Goal: Information Seeking & Learning: Learn about a topic

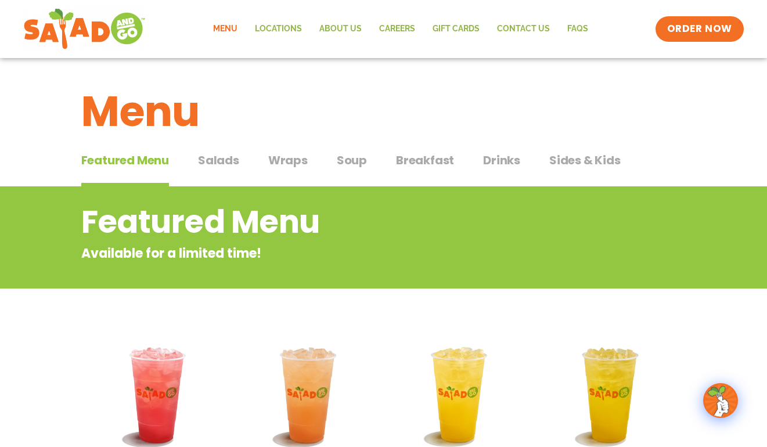
click at [221, 162] on span "Salads" at bounding box center [218, 160] width 41 height 17
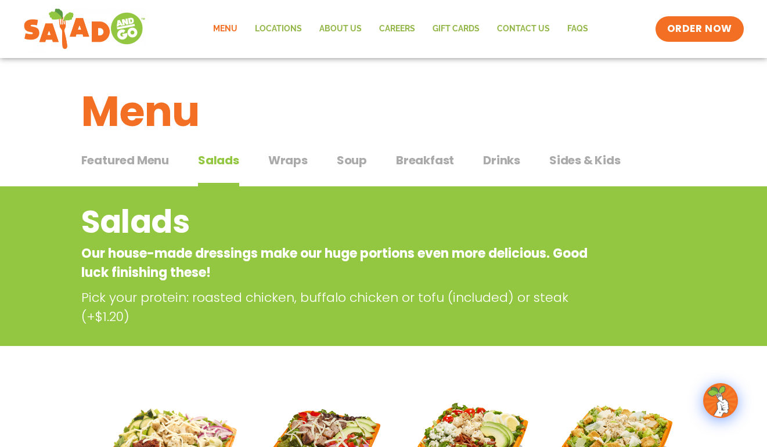
click at [292, 146] on div "Menu" at bounding box center [383, 102] width 767 height 89
click at [290, 154] on span "Wraps" at bounding box center [287, 160] width 39 height 17
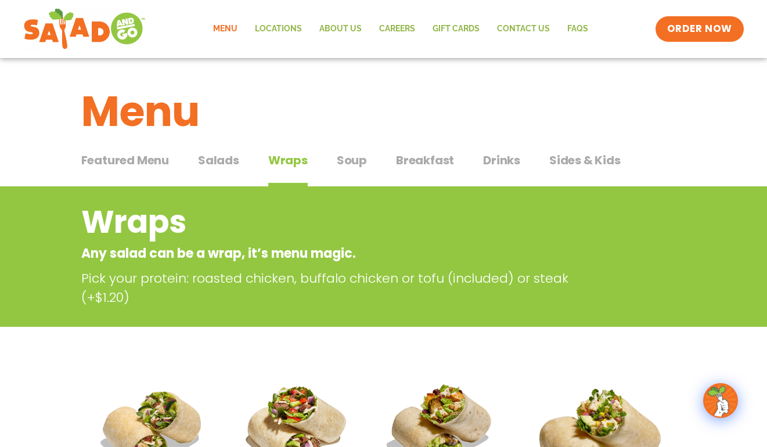
click at [340, 164] on span "Soup" at bounding box center [352, 160] width 30 height 17
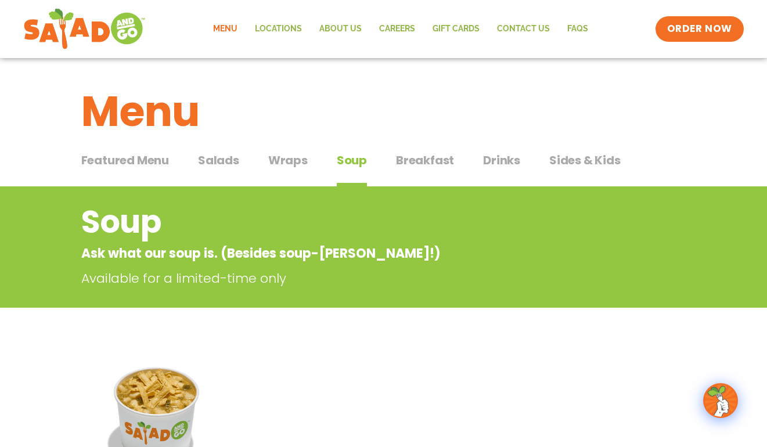
click at [399, 161] on span "Breakfast" at bounding box center [425, 160] width 58 height 17
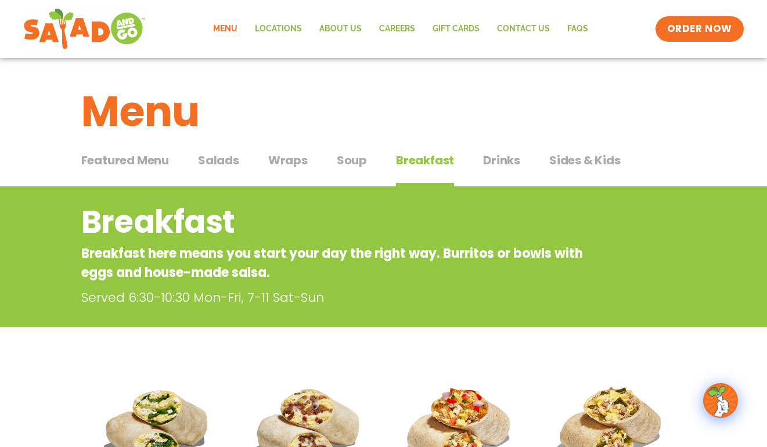
click at [496, 171] on button "Drinks Drinks" at bounding box center [501, 169] width 37 height 35
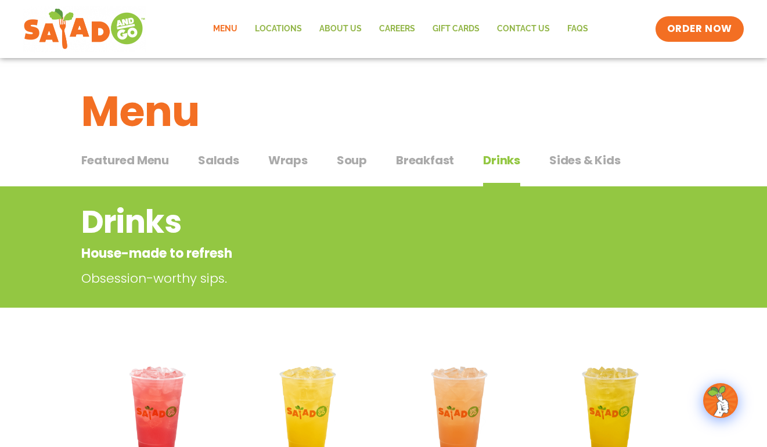
click at [581, 166] on span "Sides & Kids" at bounding box center [584, 160] width 71 height 17
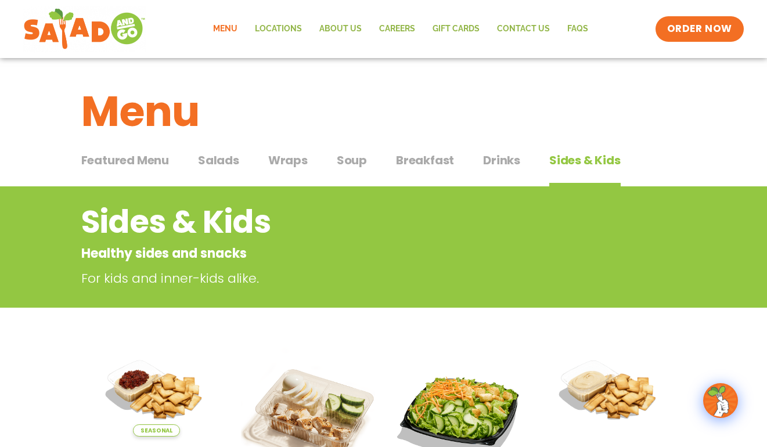
click at [138, 177] on button "Featured Menu Featured Menu" at bounding box center [125, 169] width 88 height 35
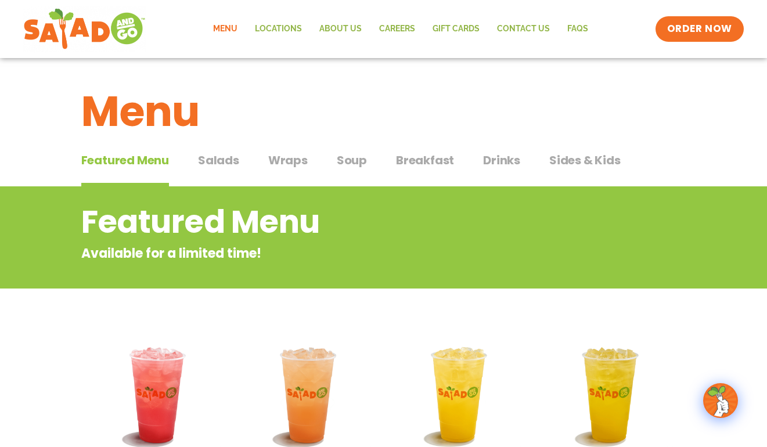
click at [233, 170] on button "Salads Salads" at bounding box center [218, 169] width 41 height 35
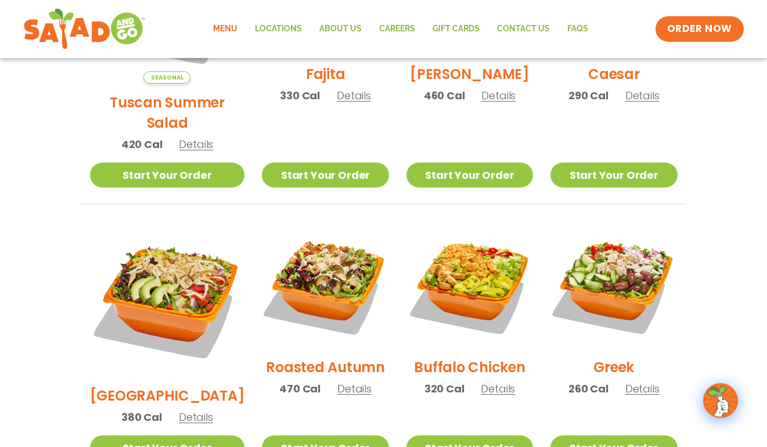
scroll to position [465, 0]
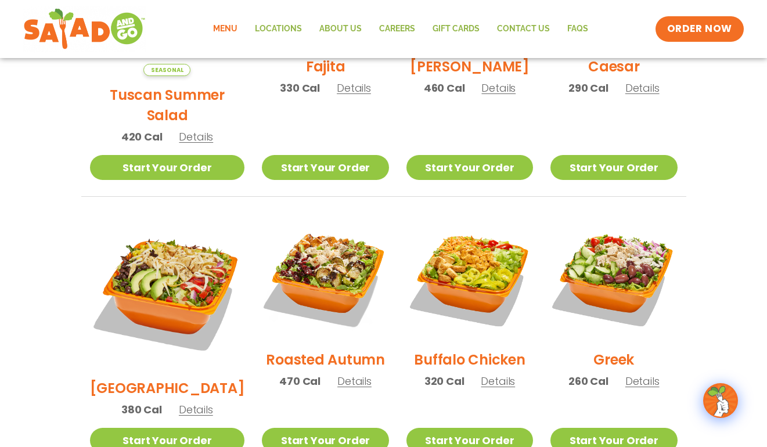
click at [337, 374] on span "Details" at bounding box center [354, 381] width 34 height 15
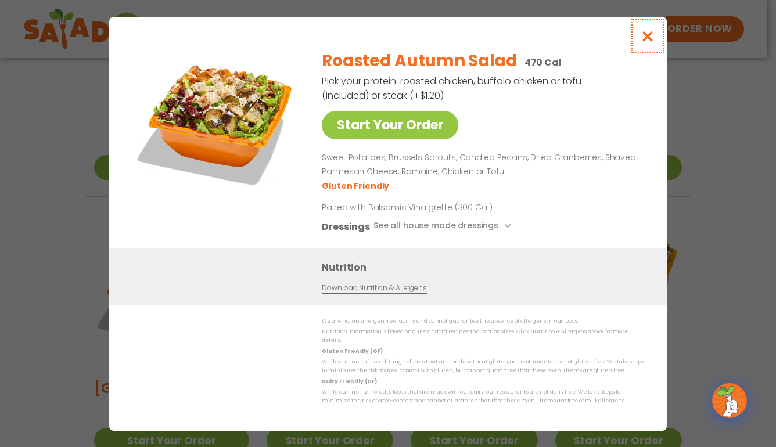
click at [643, 39] on icon "Close modal" at bounding box center [648, 36] width 15 height 12
